Goal: Task Accomplishment & Management: Use online tool/utility

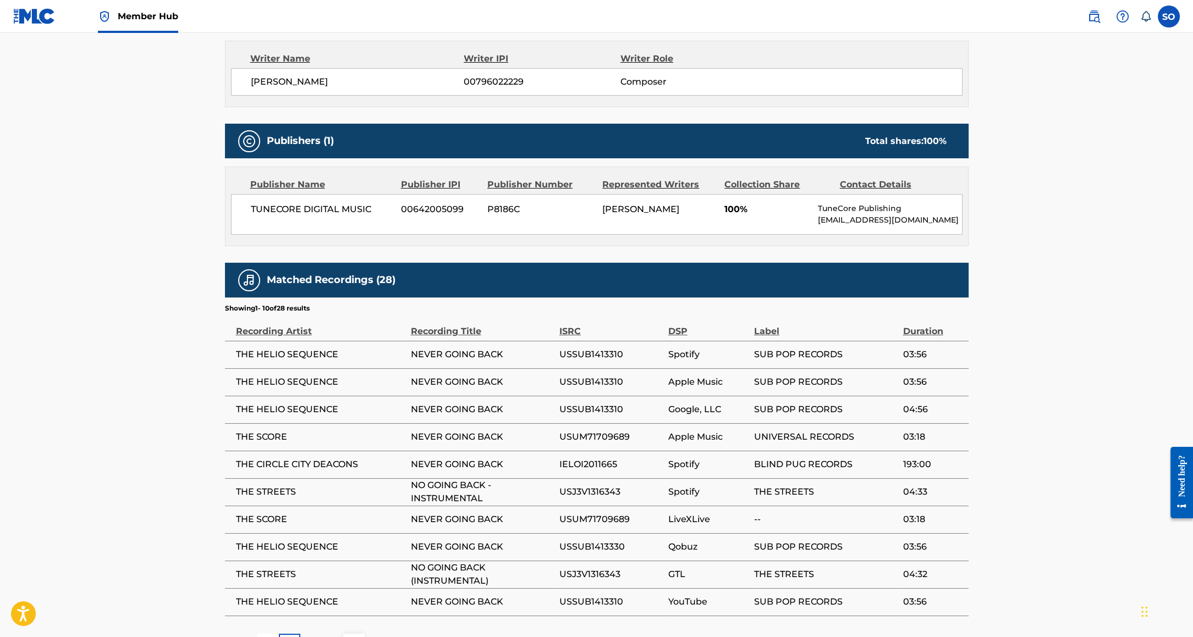
scroll to position [475, 0]
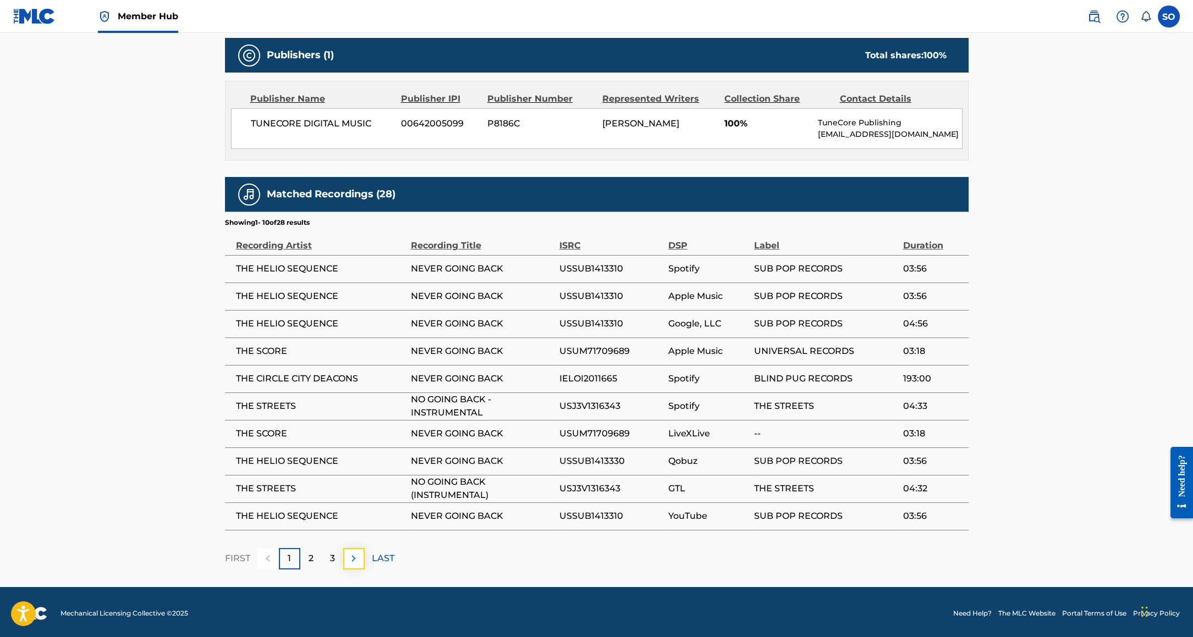
click at [354, 552] on img at bounding box center [353, 558] width 13 height 13
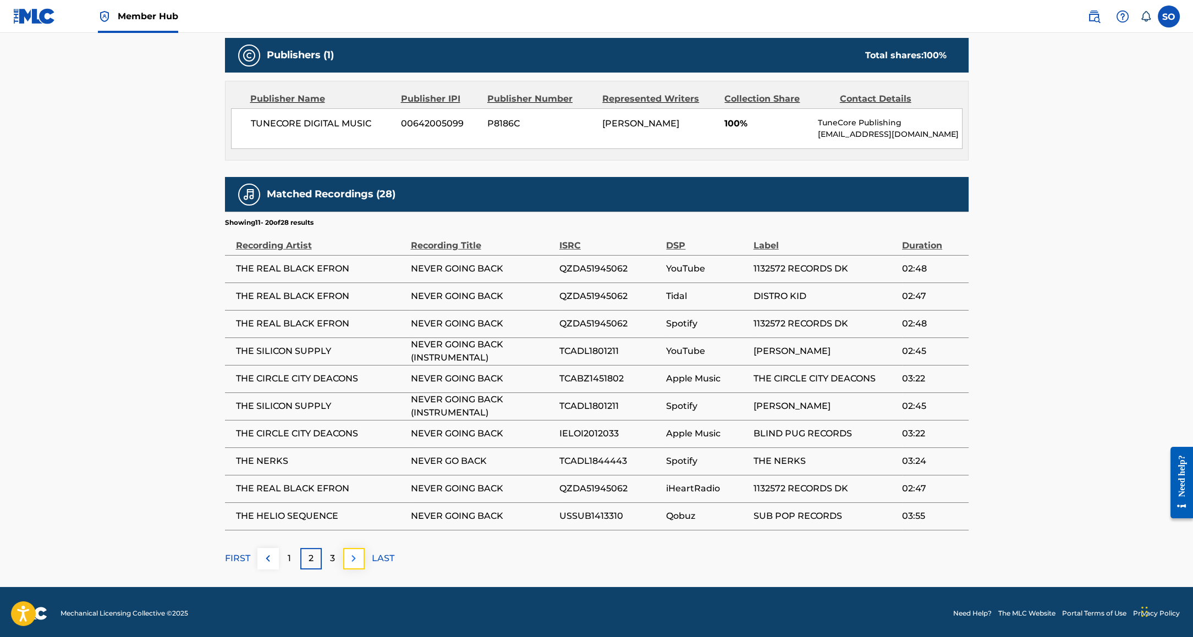
click at [359, 552] on img at bounding box center [353, 558] width 13 height 13
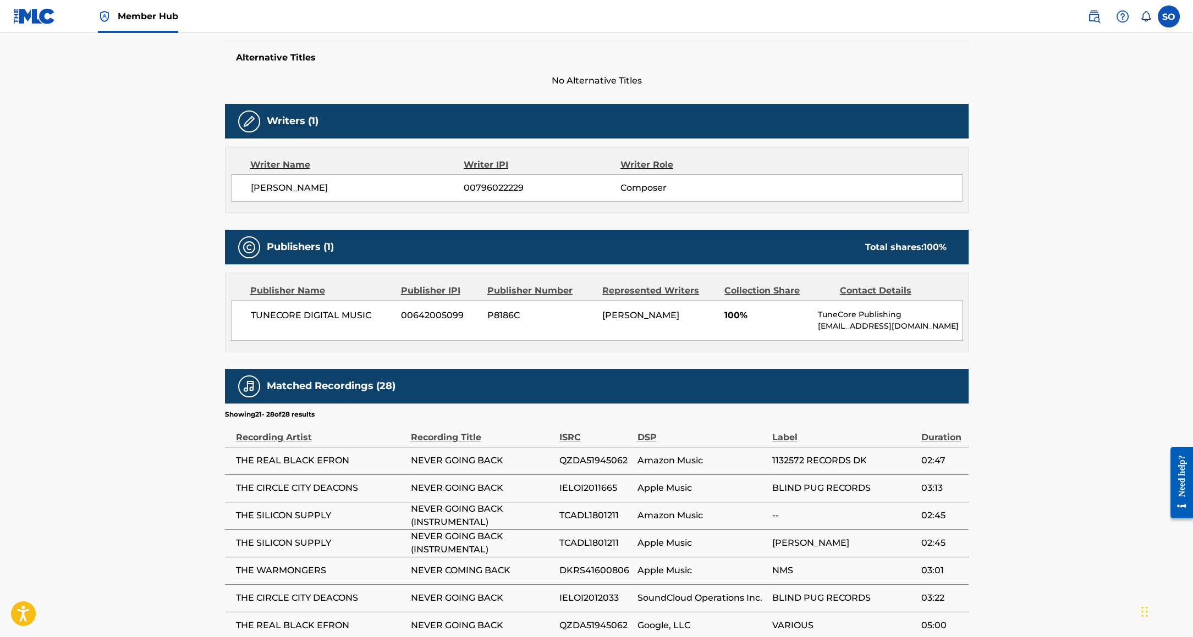
scroll to position [271, 0]
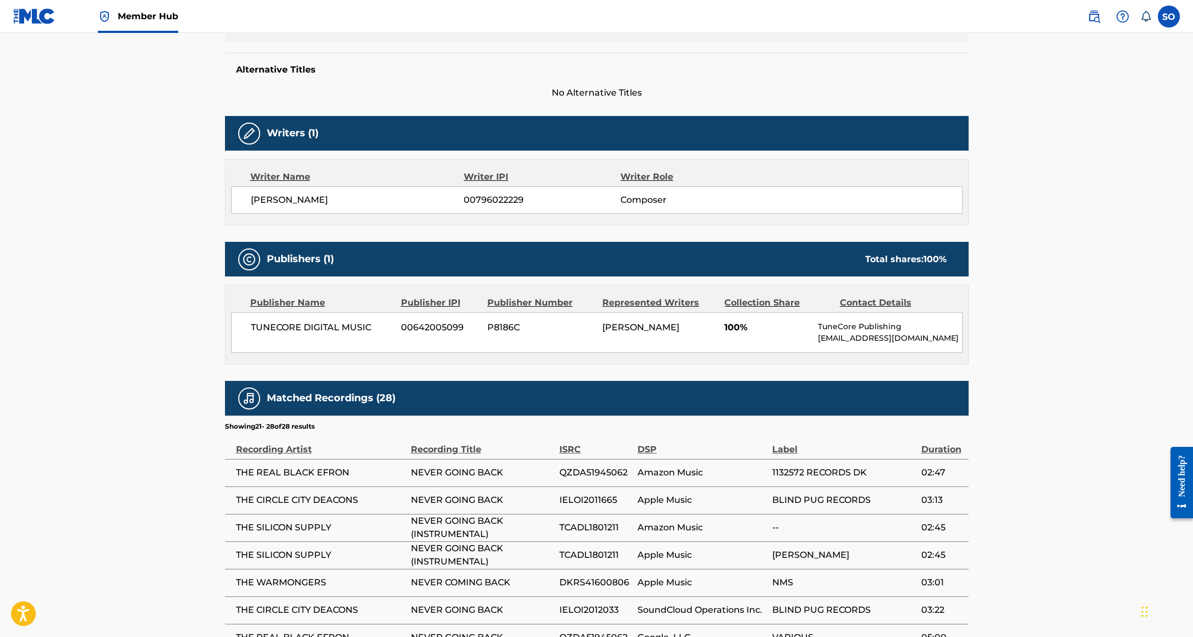
drag, startPoint x: 251, startPoint y: 202, endPoint x: 336, endPoint y: 209, distance: 85.5
click at [338, 208] on div "[PERSON_NAME] 00796022229 Composer" at bounding box center [596, 199] width 731 height 27
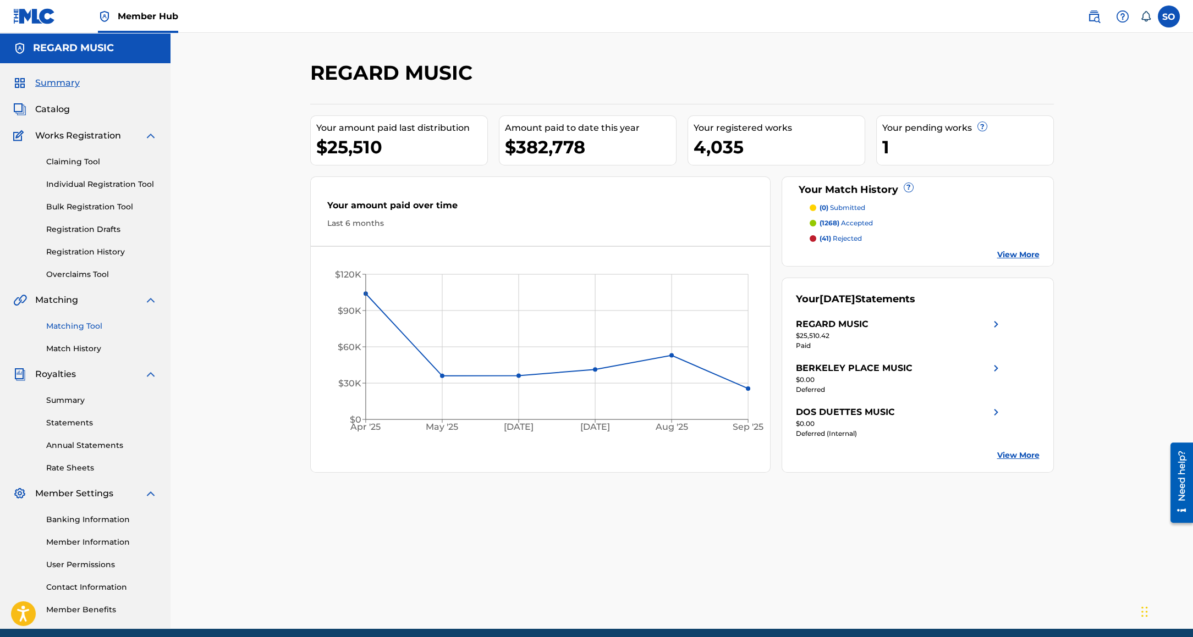
click at [65, 326] on link "Matching Tool" at bounding box center [101, 327] width 111 height 12
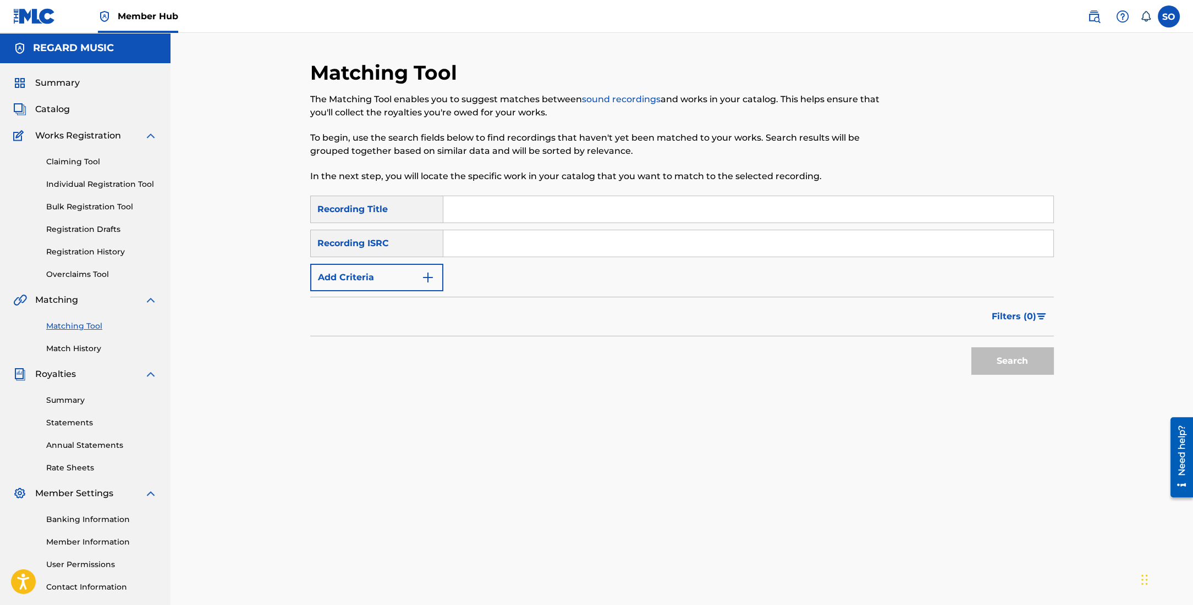
drag, startPoint x: 466, startPoint y: 213, endPoint x: 489, endPoint y: 228, distance: 27.2
click at [466, 213] on input "Search Form" at bounding box center [748, 209] width 610 height 26
type input "yesterday"
click at [995, 366] on button "Search" at bounding box center [1012, 361] width 82 height 27
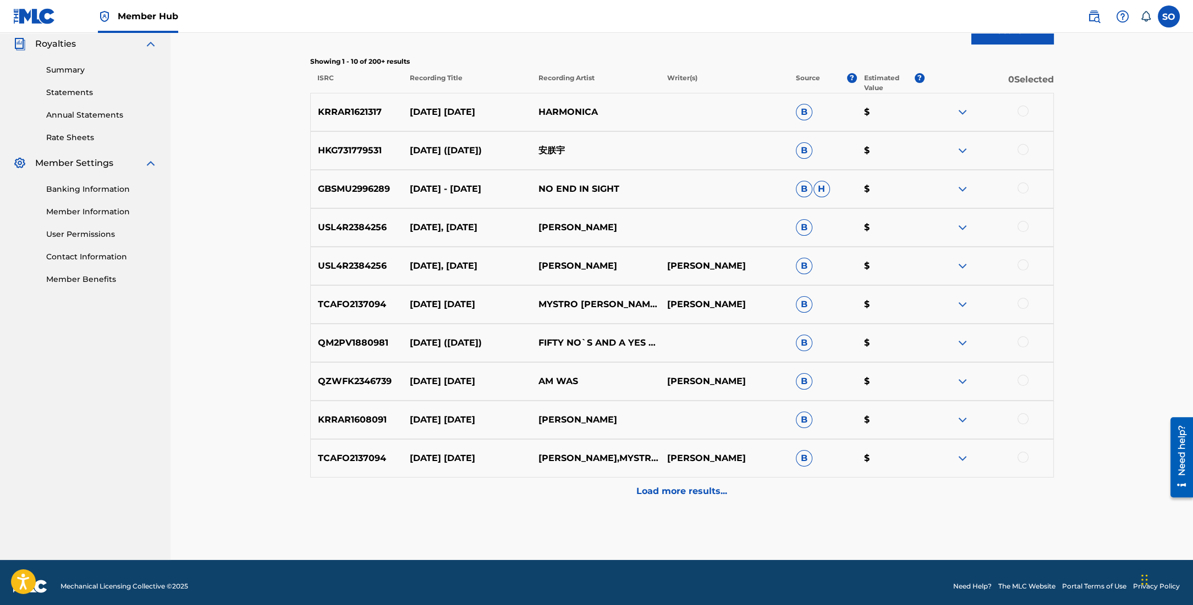
scroll to position [337, 0]
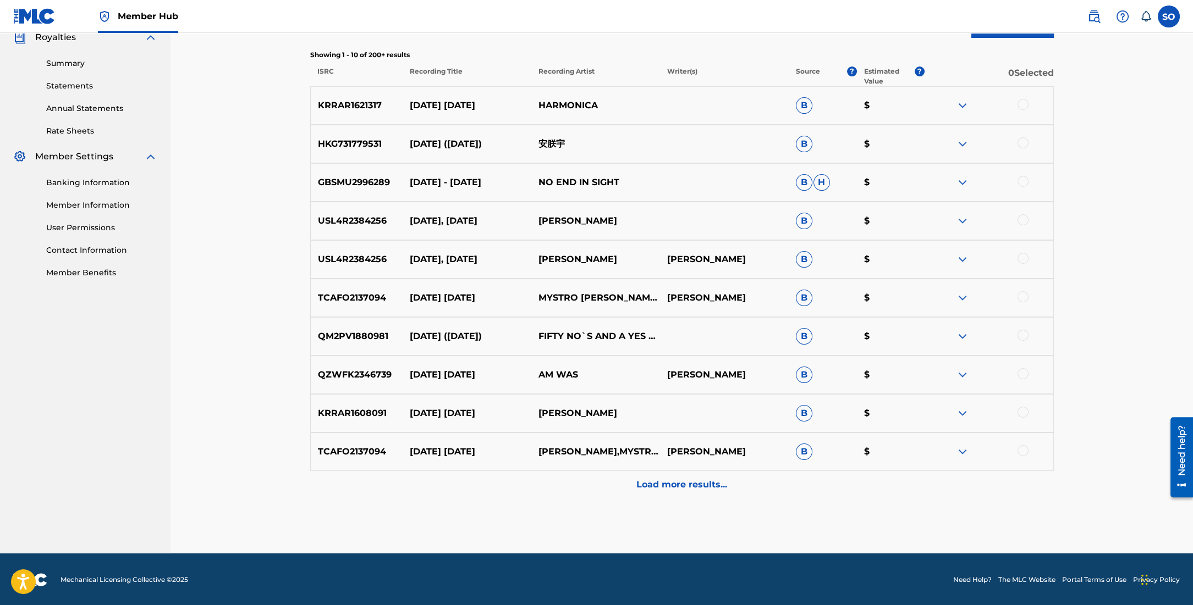
click at [692, 495] on div "Load more results..." at bounding box center [681, 484] width 743 height 27
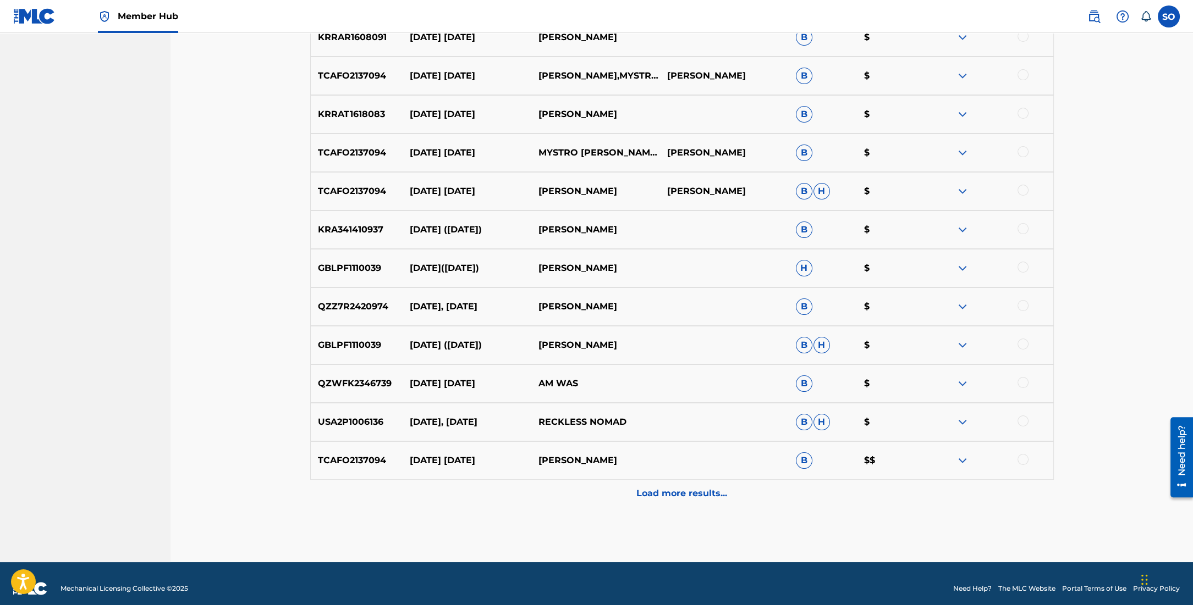
scroll to position [722, 0]
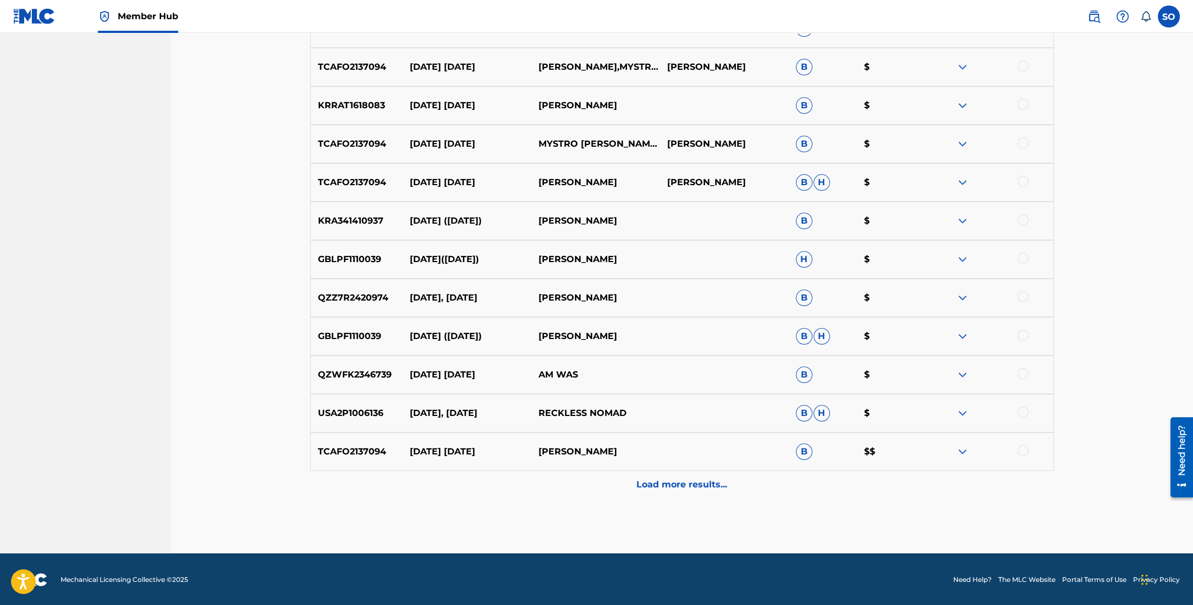
click at [681, 488] on p "Load more results..." at bounding box center [681, 484] width 91 height 13
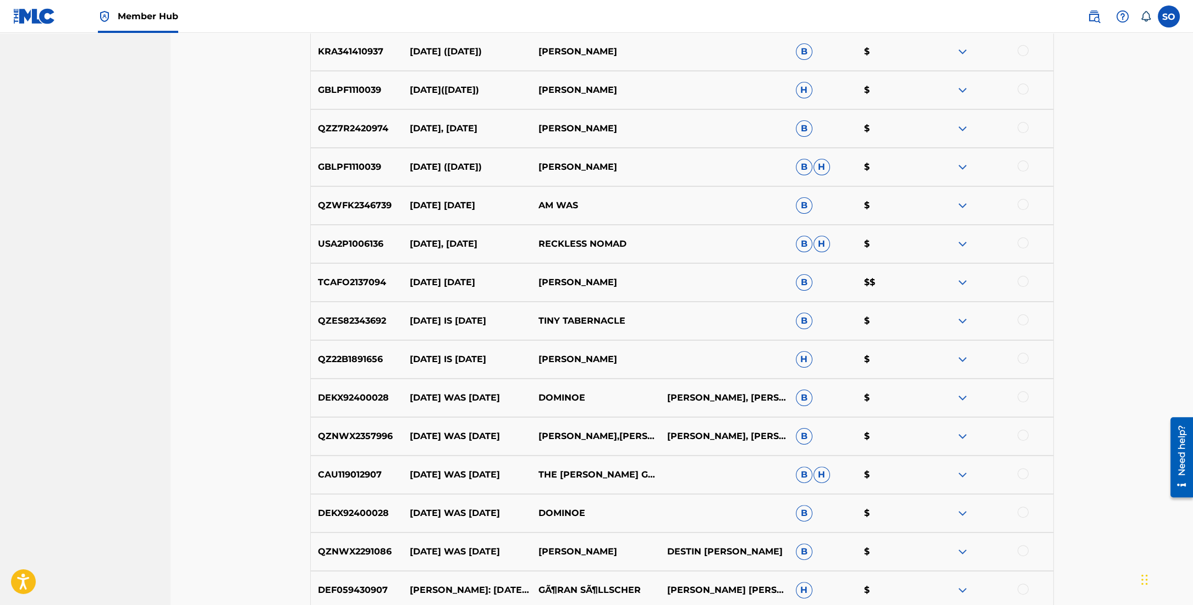
scroll to position [1107, 0]
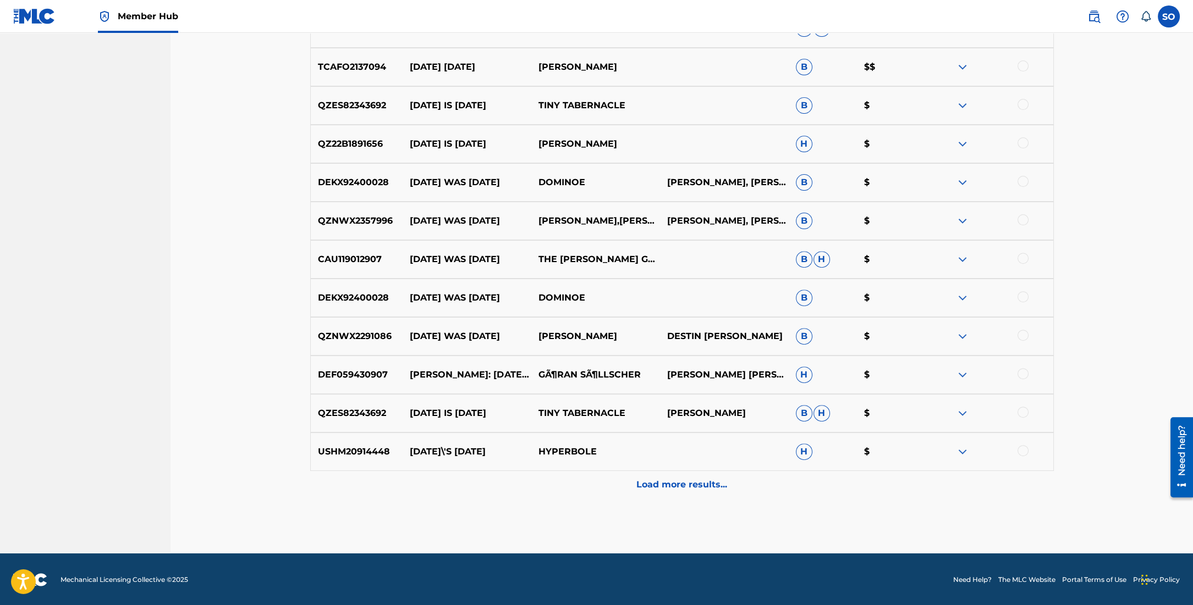
drag, startPoint x: 682, startPoint y: 473, endPoint x: 696, endPoint y: 469, distance: 15.0
click at [682, 473] on div "Load more results..." at bounding box center [681, 484] width 743 height 27
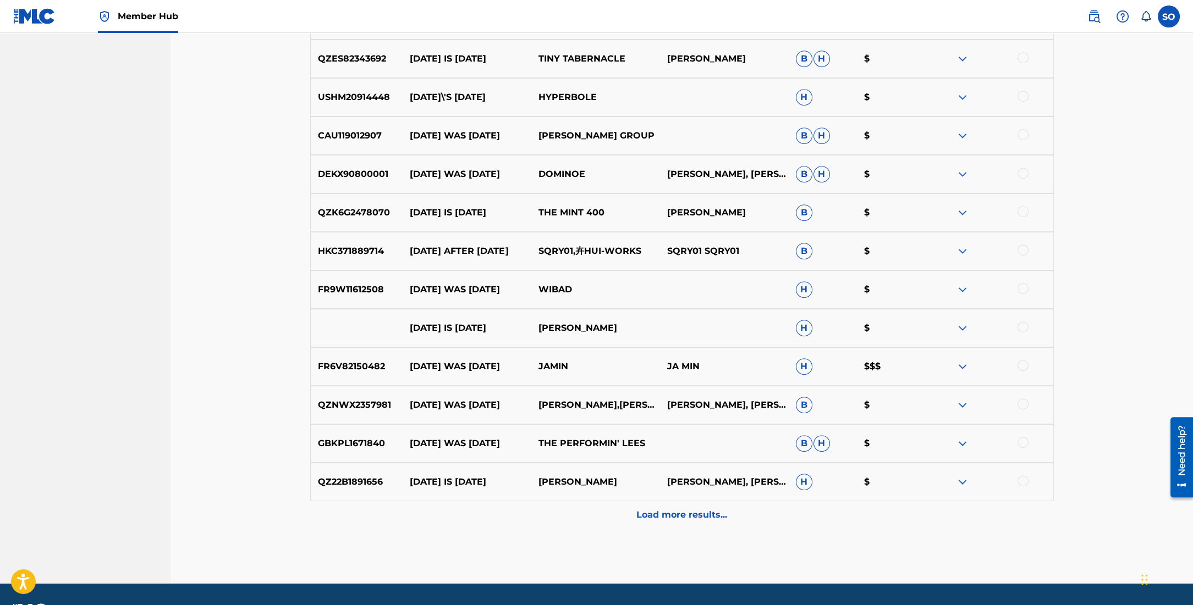
scroll to position [1492, 0]
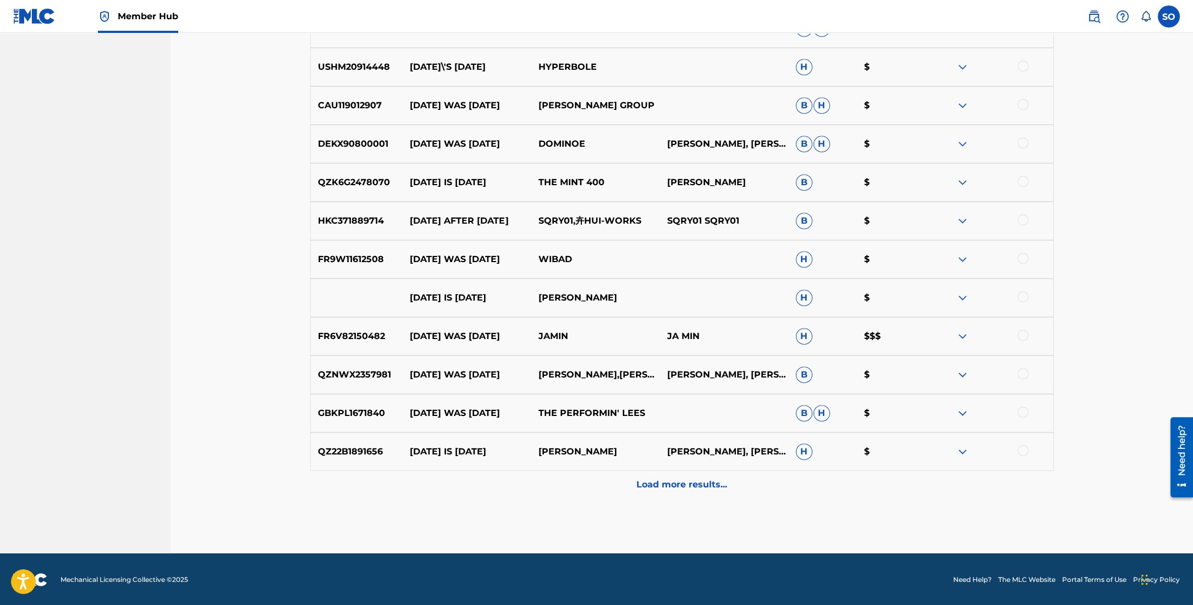
click at [713, 487] on p "Load more results..." at bounding box center [681, 484] width 91 height 13
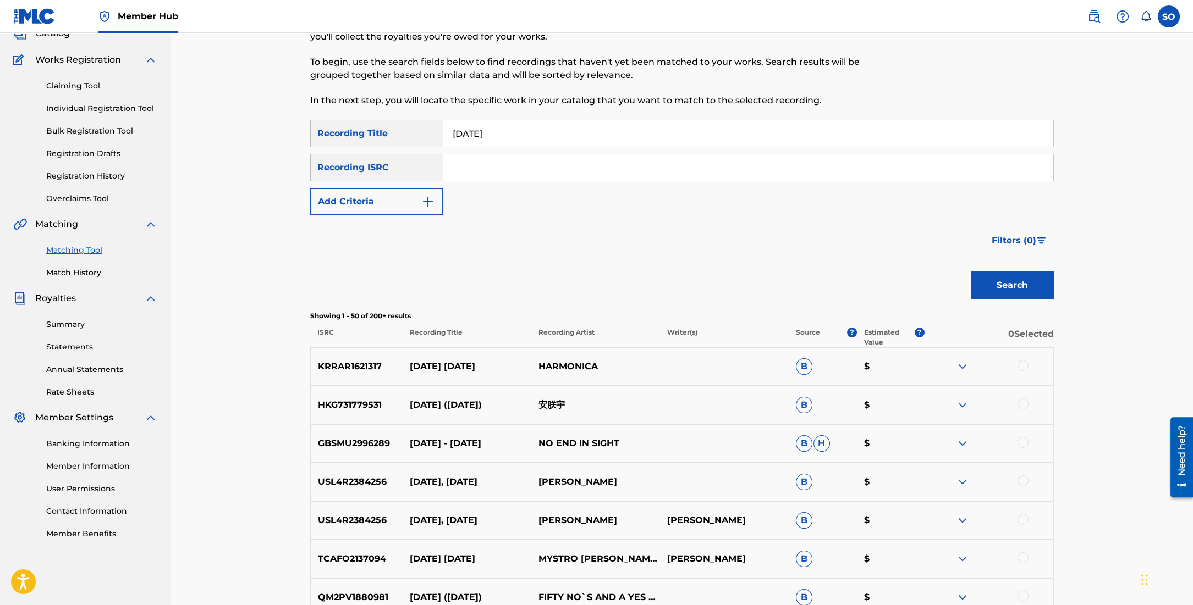
scroll to position [0, 0]
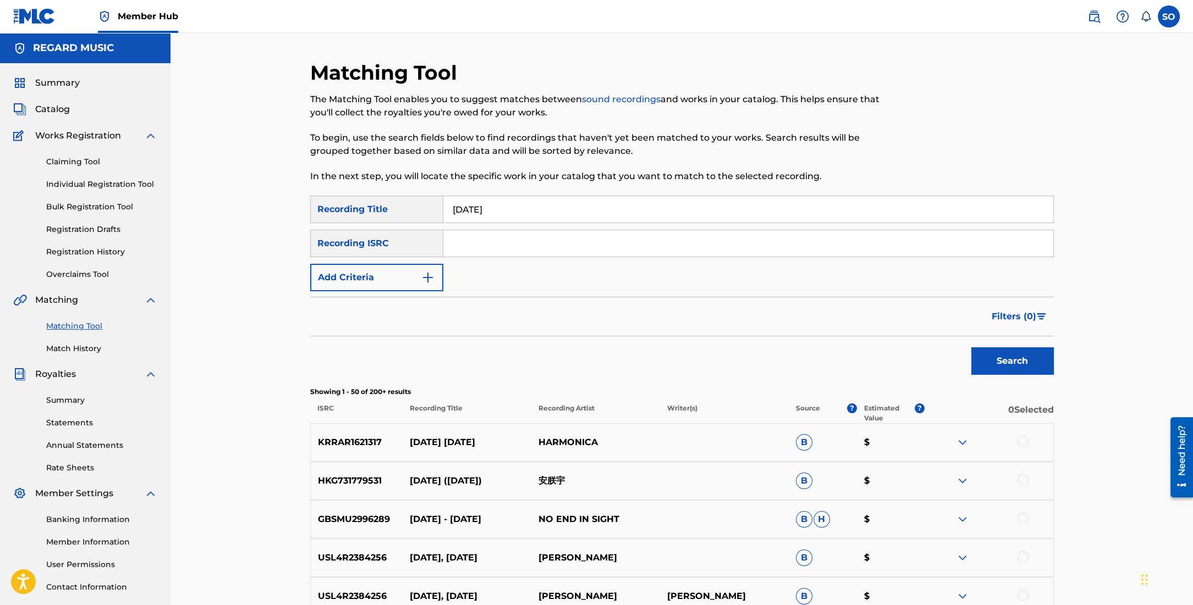
drag, startPoint x: 514, startPoint y: 210, endPoint x: 422, endPoint y: 207, distance: 91.9
click at [422, 207] on div "SearchWithCriteria83abb9fd-d138-482d-ab05-e22847a42d88 Recording Title yesterday" at bounding box center [681, 209] width 743 height 27
click at [416, 271] on button "Add Criteria" at bounding box center [376, 277] width 133 height 27
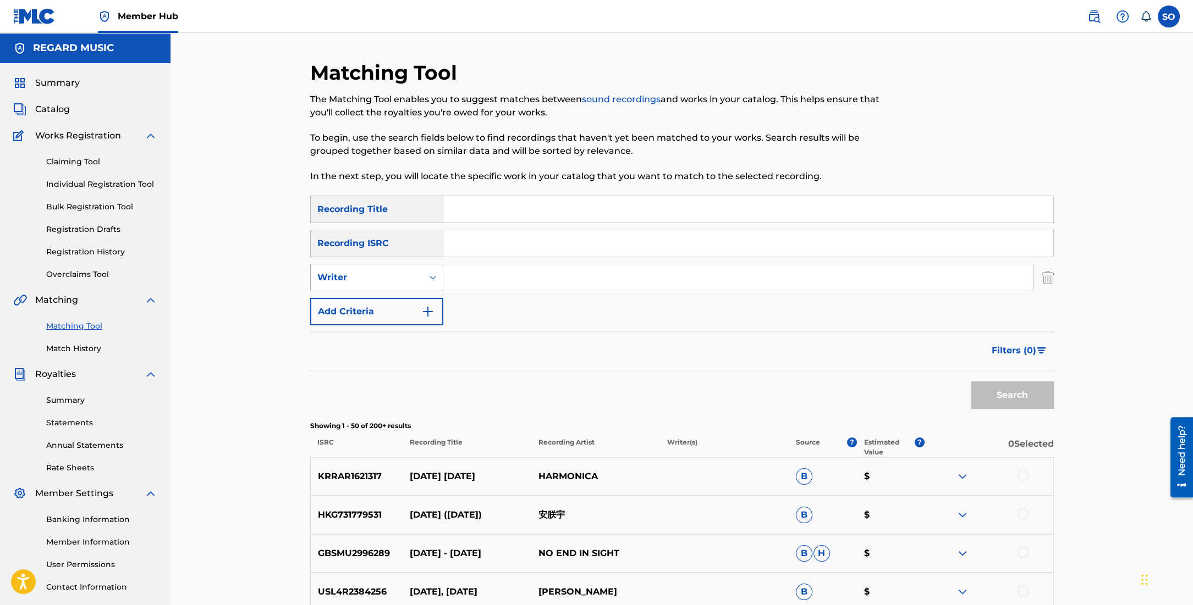
drag, startPoint x: 404, startPoint y: 284, endPoint x: 401, endPoint y: 290, distance: 6.4
click at [404, 284] on div "Writer" at bounding box center [367, 277] width 112 height 21
click at [390, 307] on div "Recording Artist" at bounding box center [377, 304] width 132 height 27
click at [504, 279] on input "Search Form" at bounding box center [737, 278] width 589 height 26
type input "black gryph0n"
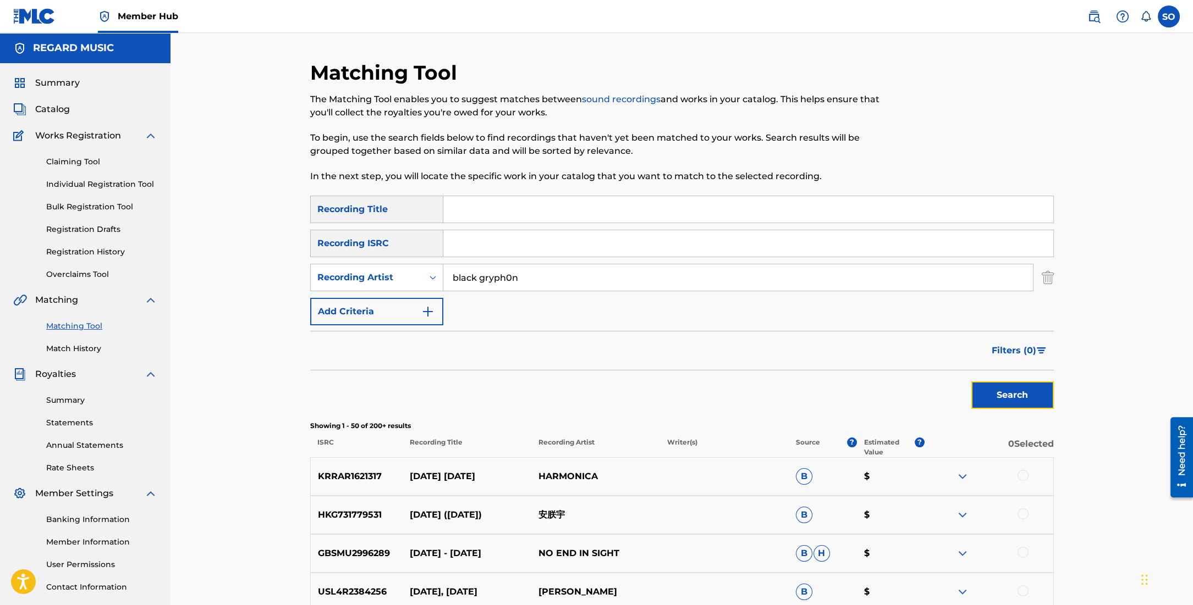
click at [1021, 393] on button "Search" at bounding box center [1012, 395] width 82 height 27
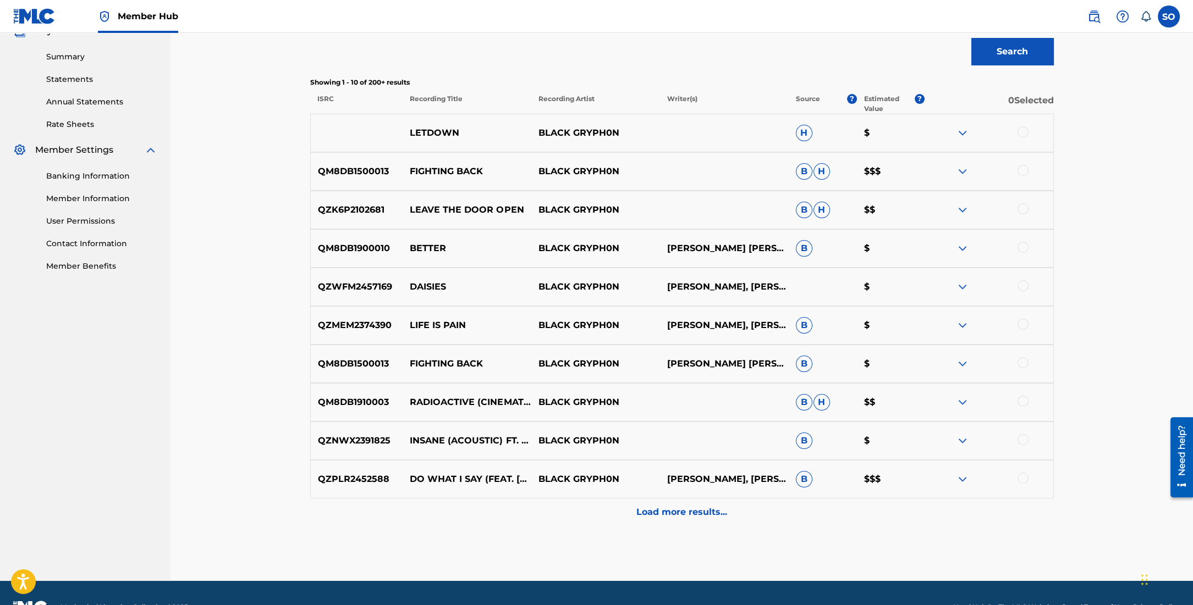
scroll to position [345, 0]
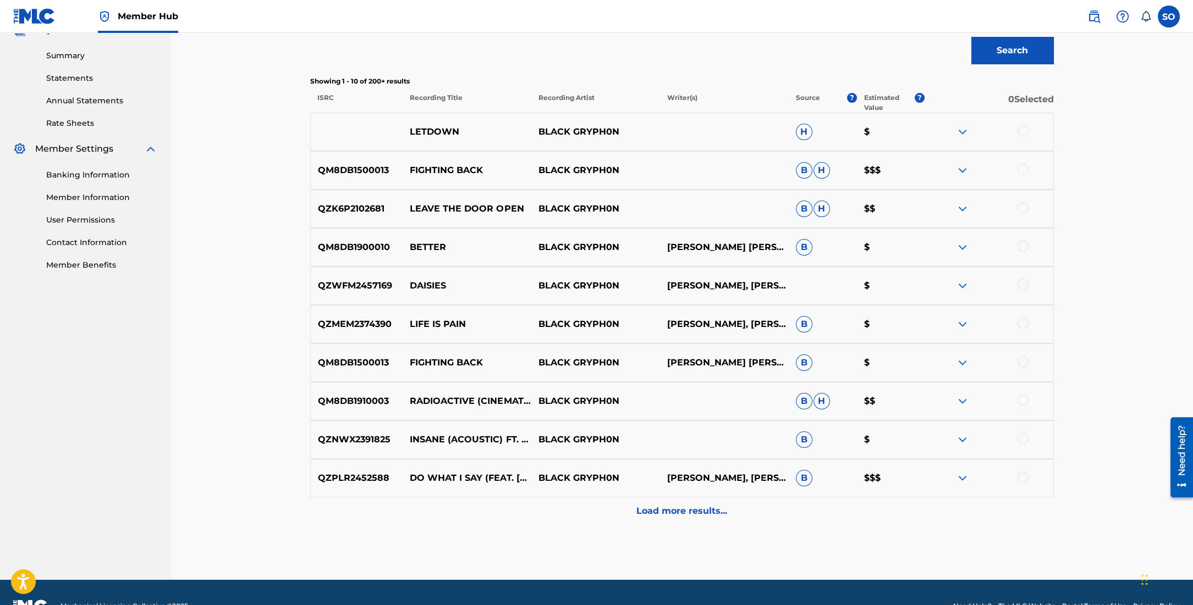
click at [702, 509] on p "Load more results..." at bounding box center [681, 511] width 91 height 13
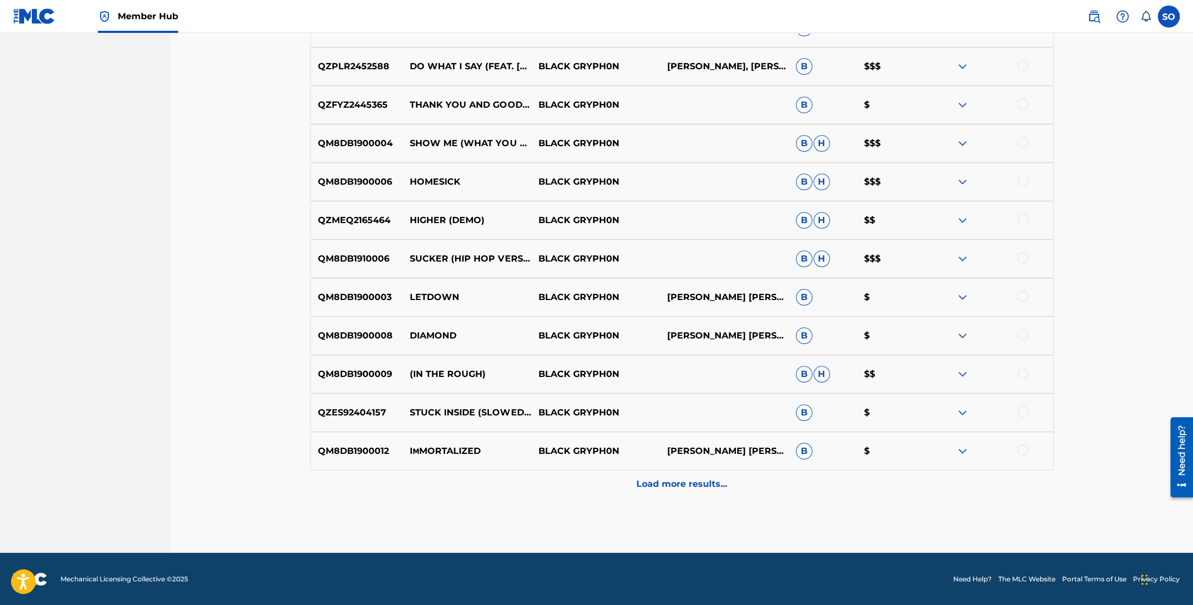
drag, startPoint x: 736, startPoint y: 480, endPoint x: 906, endPoint y: 451, distance: 172.3
click at [736, 480] on div "Load more results..." at bounding box center [681, 484] width 743 height 27
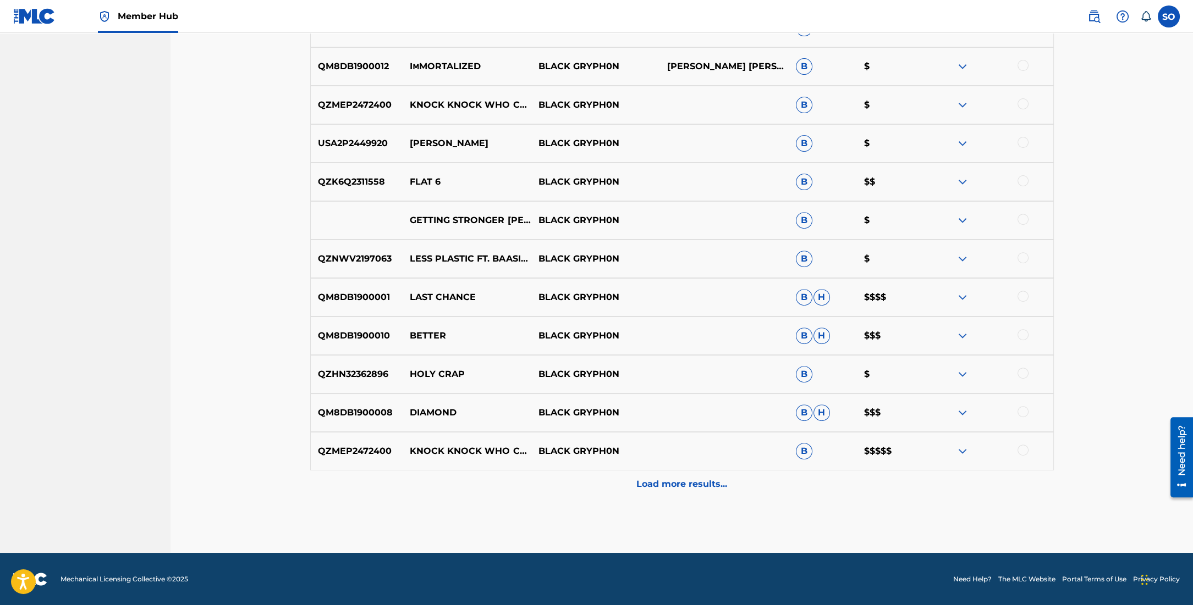
drag, startPoint x: 719, startPoint y: 478, endPoint x: 726, endPoint y: 476, distance: 8.0
click at [719, 478] on p "Load more results..." at bounding box center [681, 484] width 91 height 13
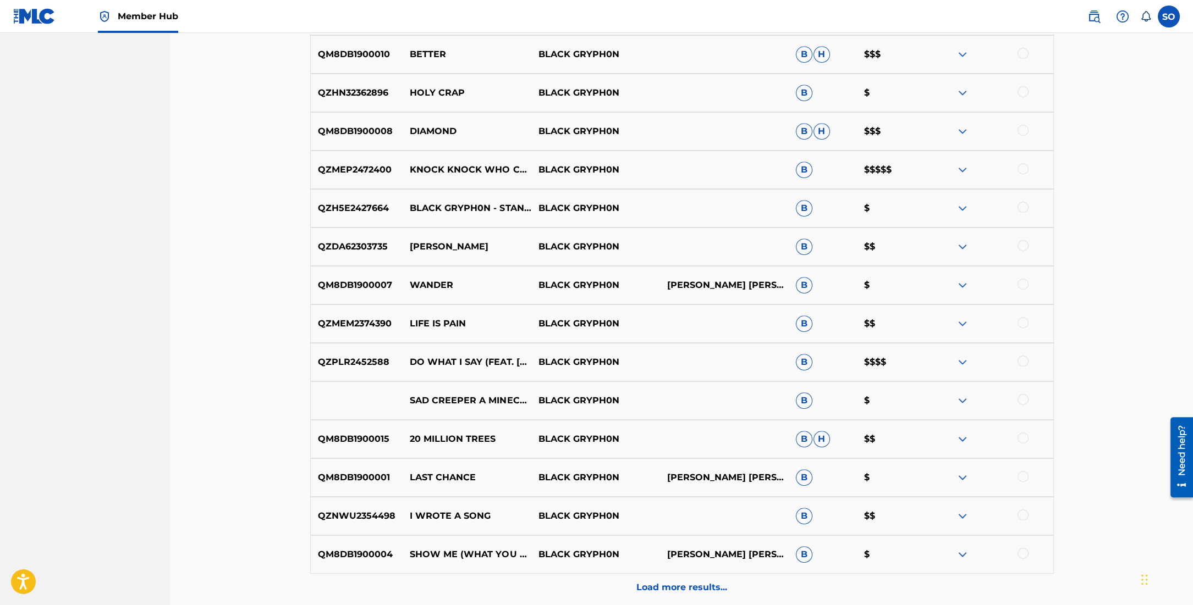
scroll to position [1527, 0]
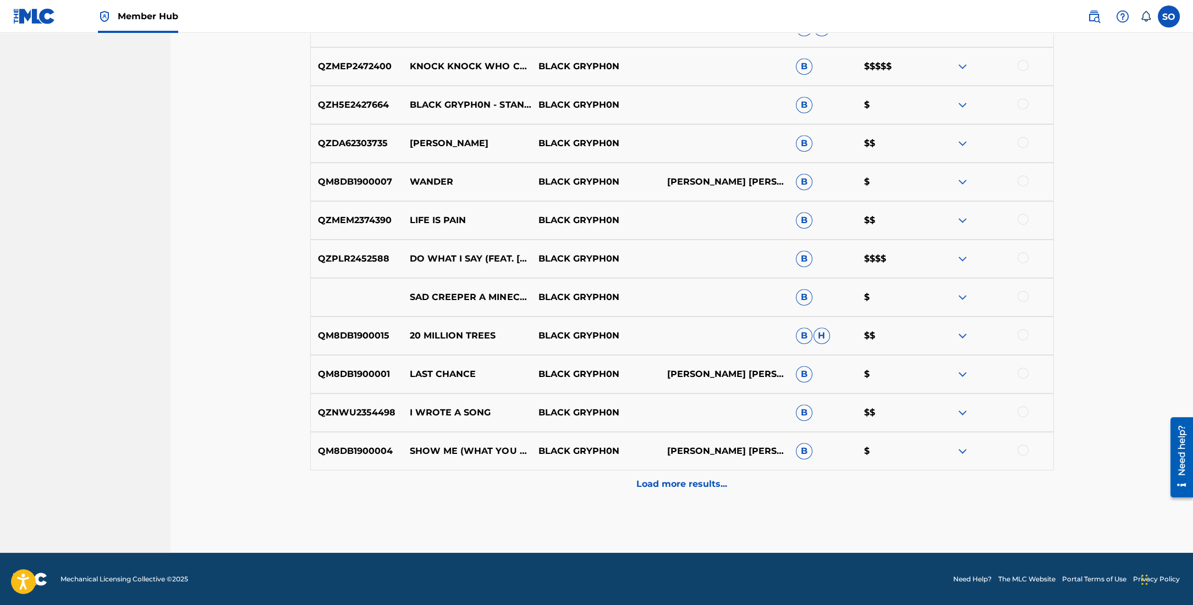
click at [743, 482] on div "Load more results..." at bounding box center [681, 484] width 743 height 27
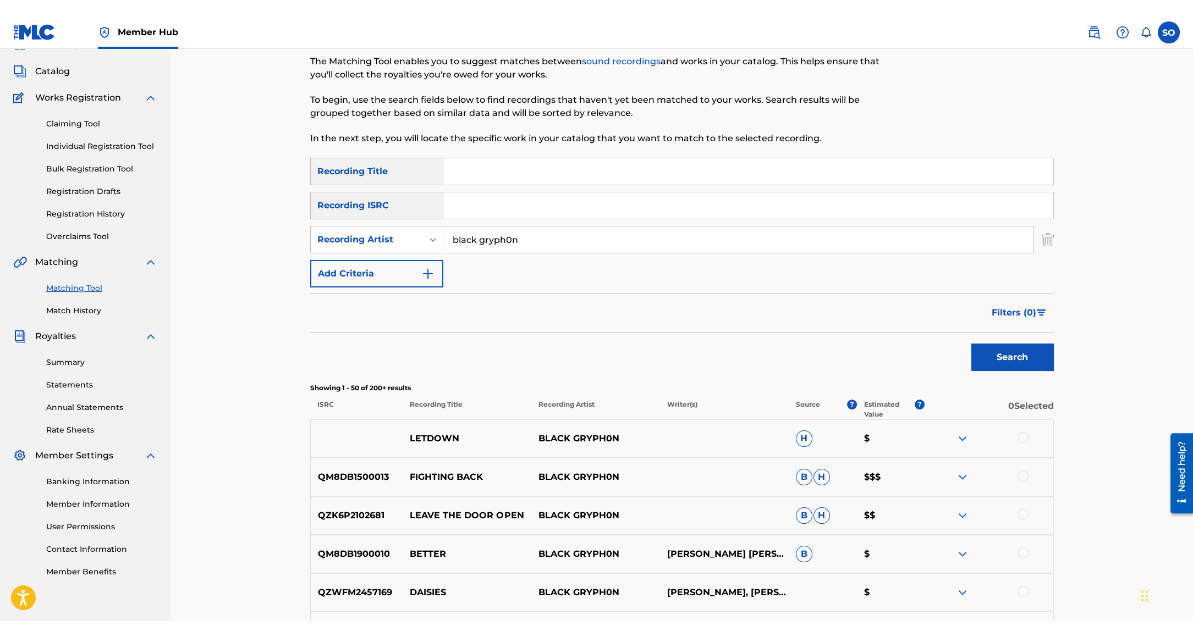
scroll to position [0, 0]
